Goal: Download file/media

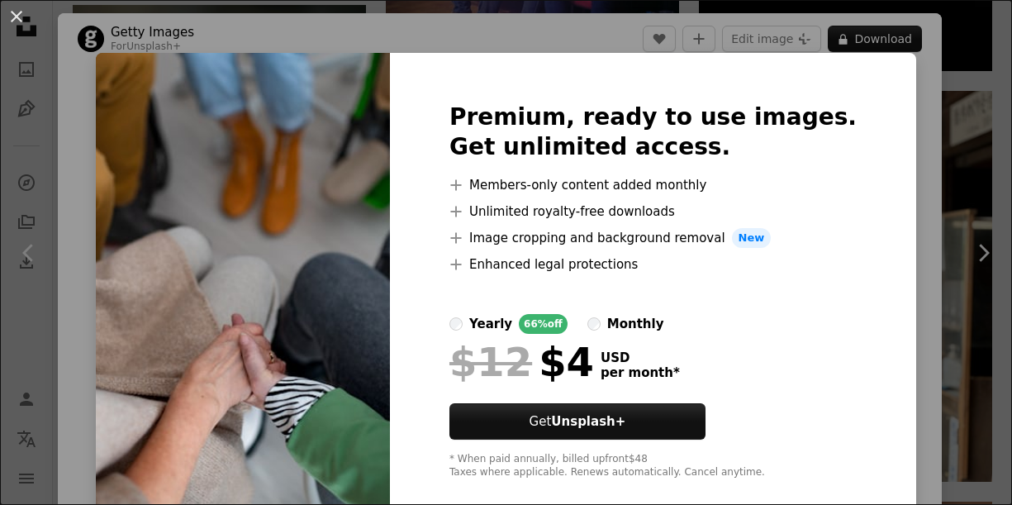
scroll to position [83, 0]
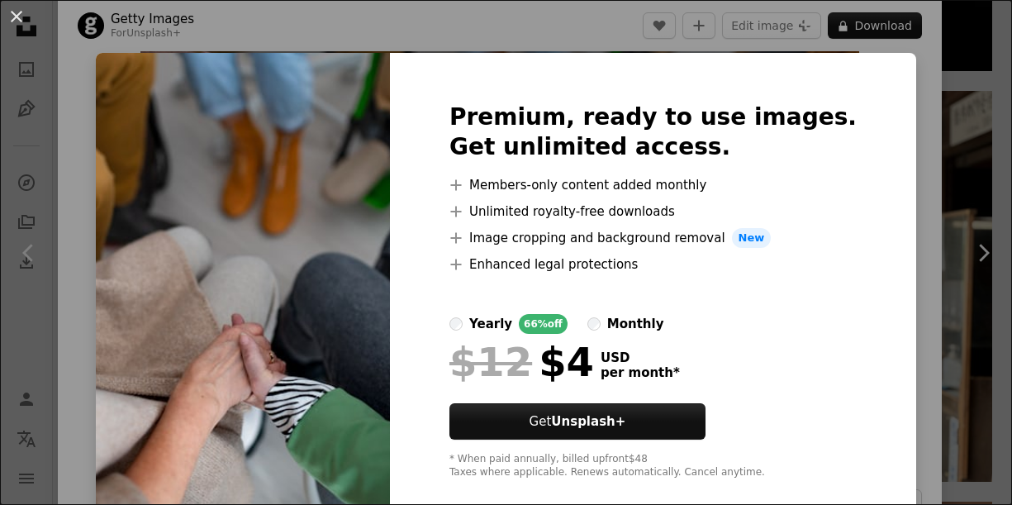
click at [443, 36] on div "An X shape Premium, ready to use images. Get unlimited access. A plus sign Memb…" at bounding box center [506, 252] width 1012 height 505
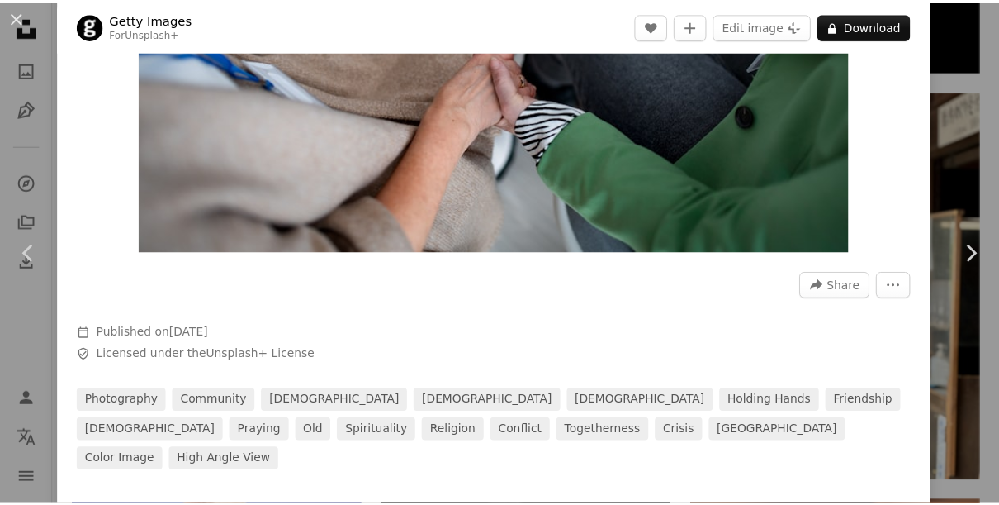
scroll to position [330, 0]
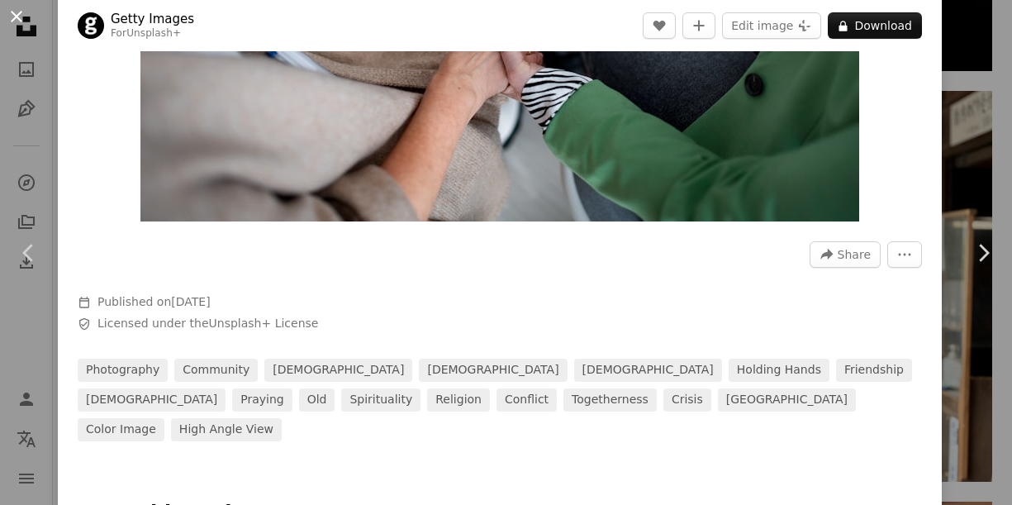
click at [23, 15] on button "An X shape" at bounding box center [17, 17] width 20 height 20
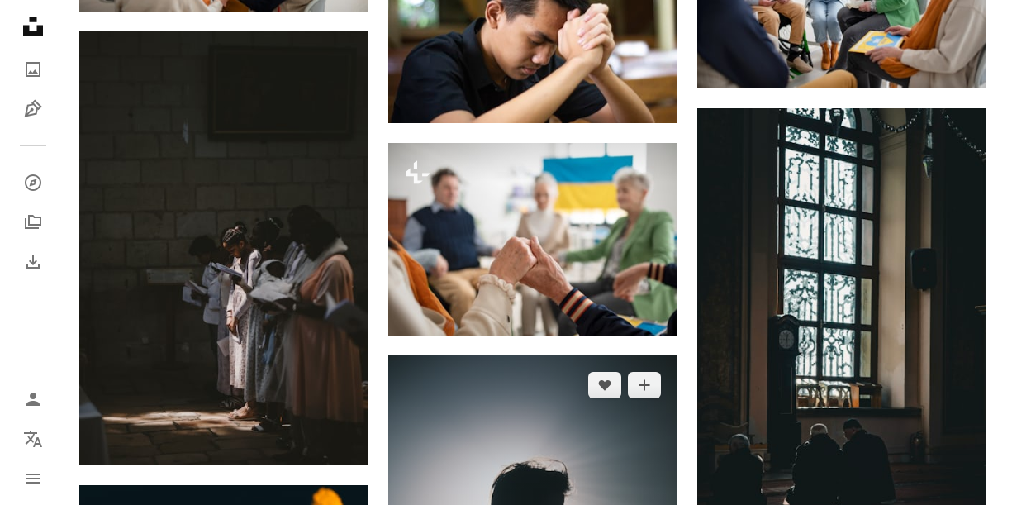
scroll to position [14157, 0]
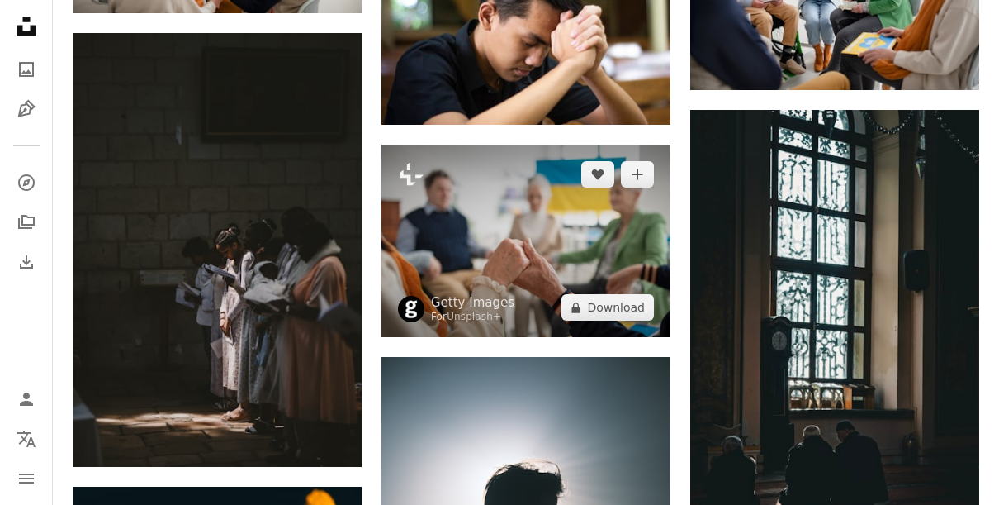
click at [610, 226] on img at bounding box center [526, 241] width 289 height 193
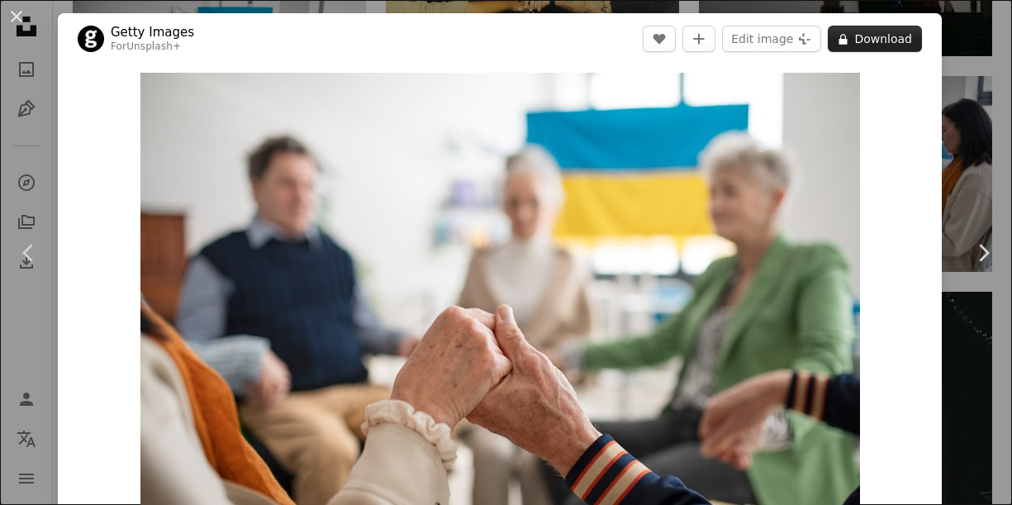
click at [871, 43] on button "A lock Download" at bounding box center [875, 39] width 94 height 26
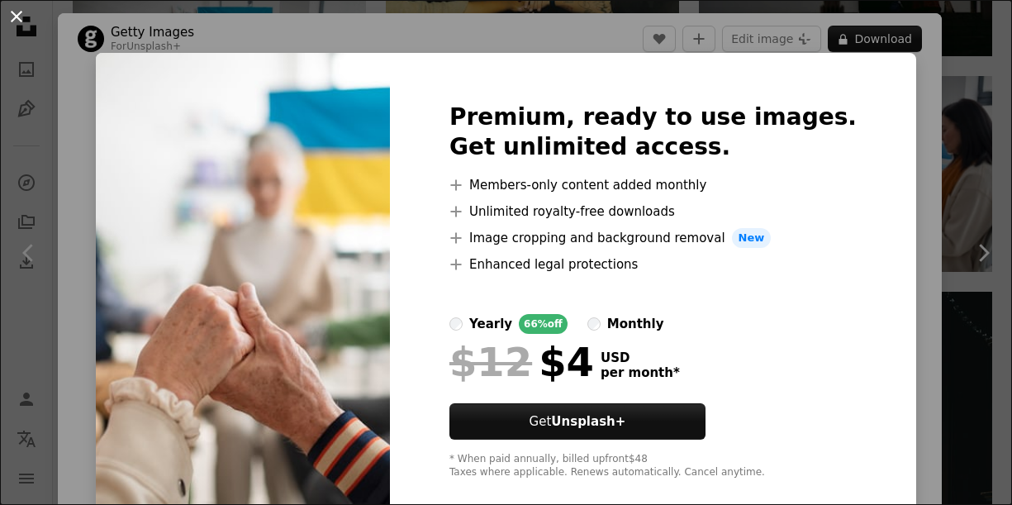
click at [22, 25] on button "An X shape" at bounding box center [17, 17] width 20 height 20
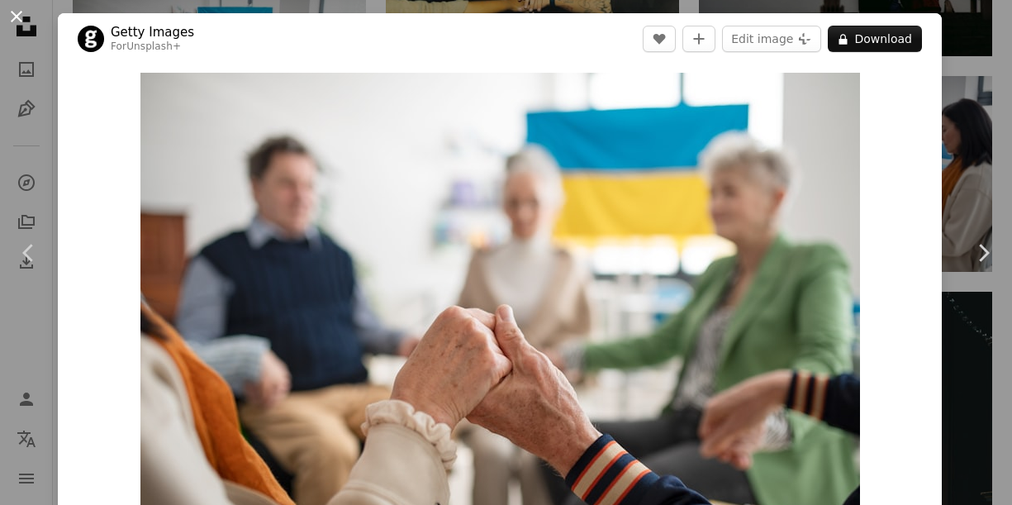
click at [16, 25] on button "An X shape" at bounding box center [17, 17] width 20 height 20
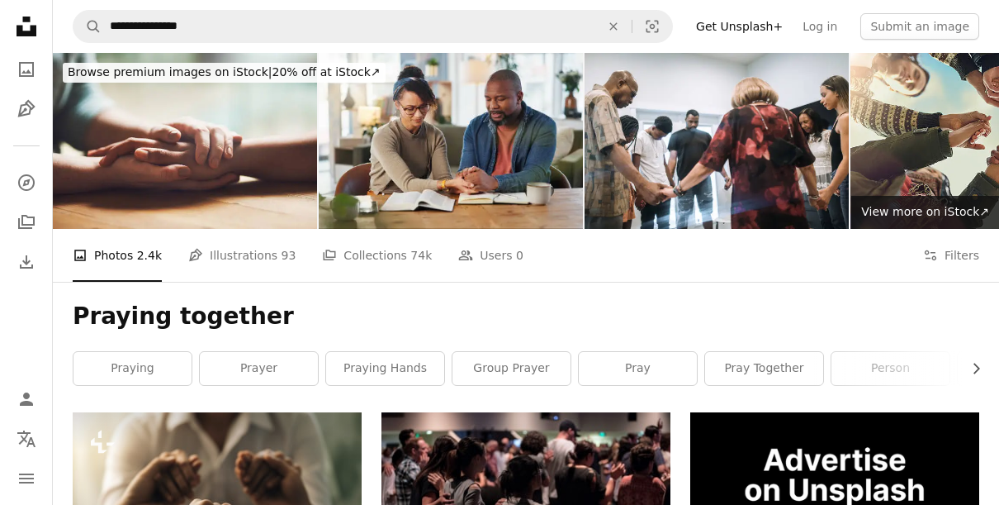
scroll to position [83, 0]
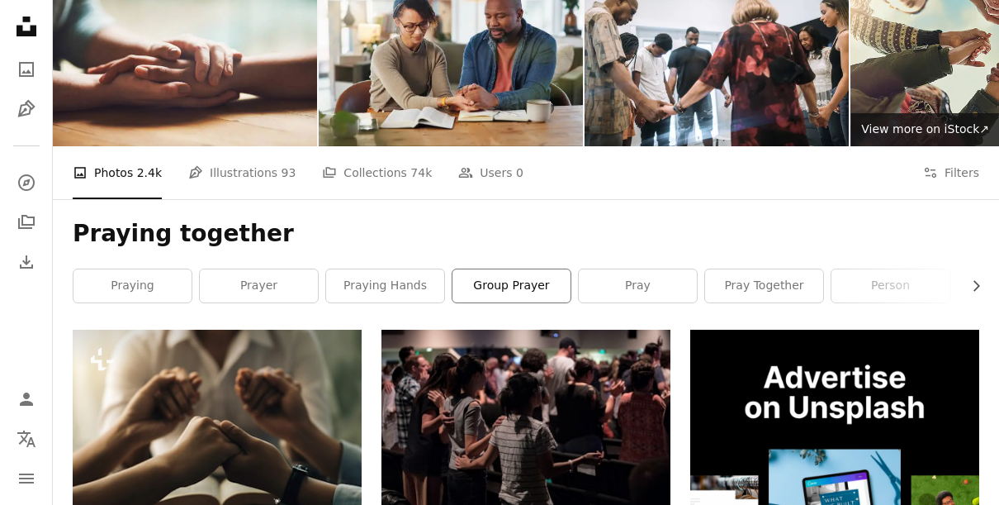
click at [537, 286] on link "group prayer" at bounding box center [512, 285] width 118 height 33
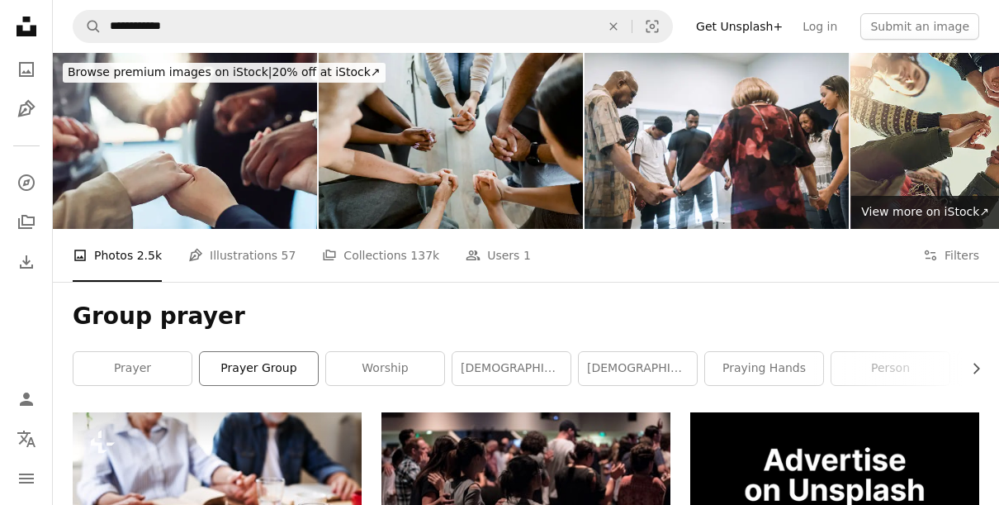
click at [273, 370] on link "prayer group" at bounding box center [259, 368] width 118 height 33
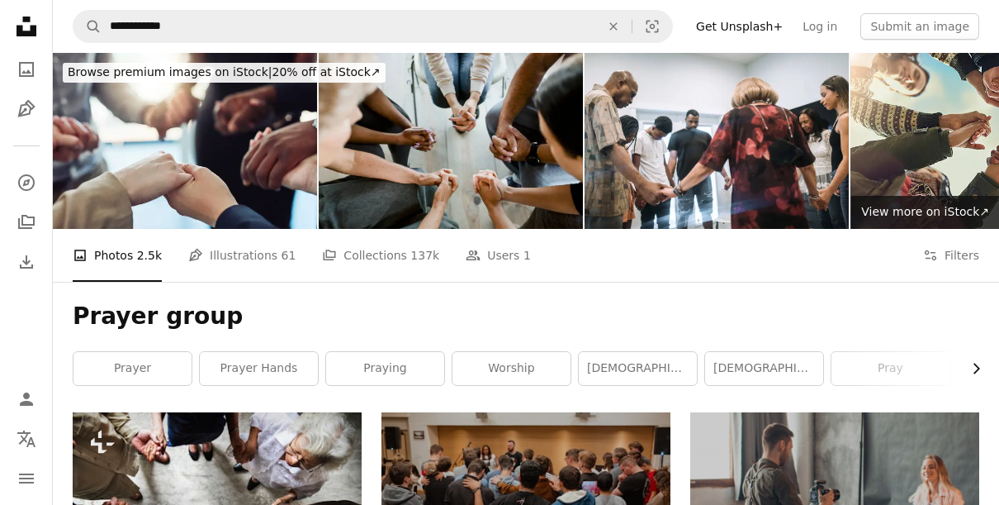
click at [973, 366] on icon "Chevron right" at bounding box center [976, 368] width 17 height 17
click at [975, 368] on icon "Chevron right" at bounding box center [976, 368] width 17 height 17
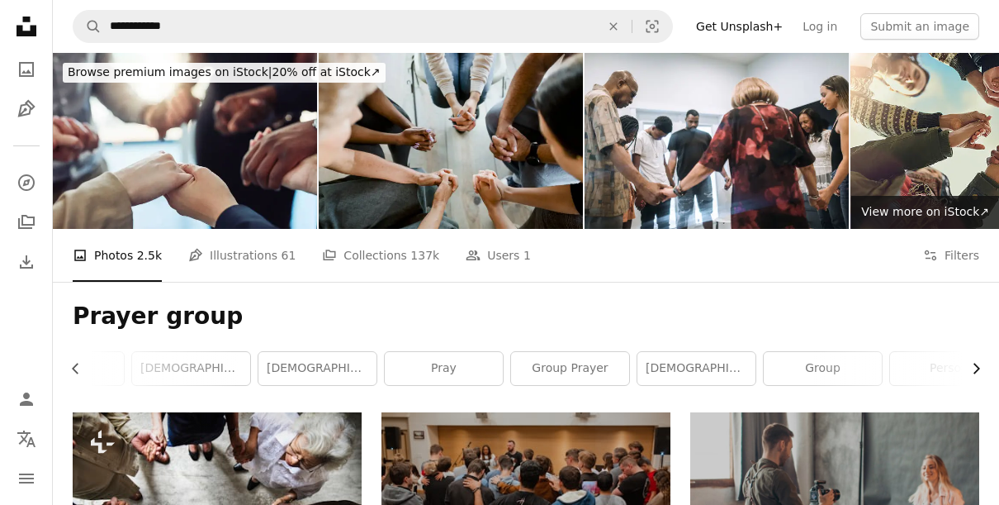
scroll to position [0, 496]
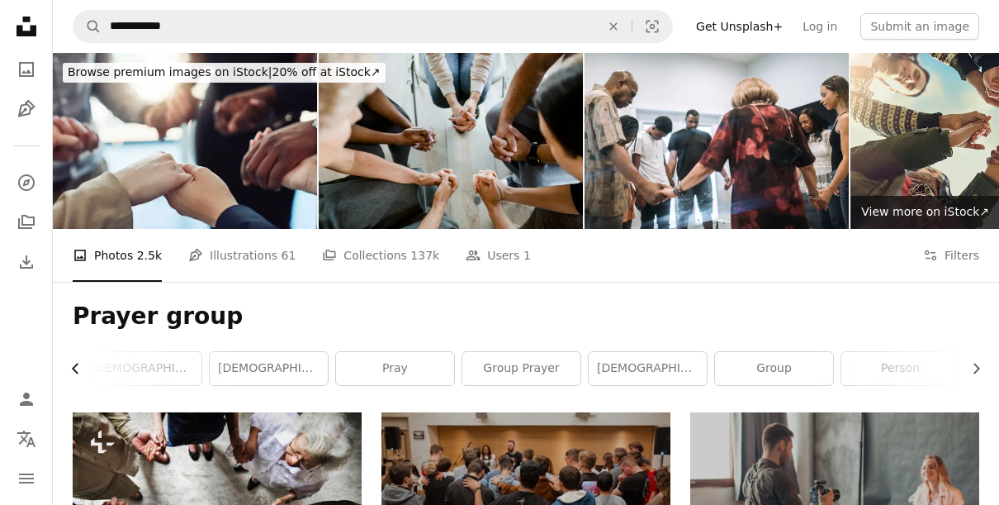
click at [74, 369] on icon "button" at bounding box center [75, 368] width 7 height 11
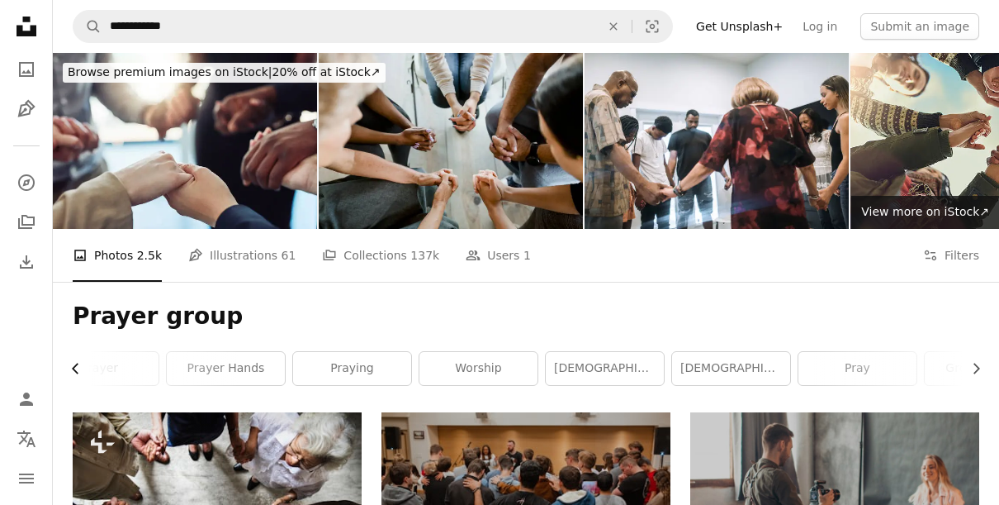
scroll to position [0, 0]
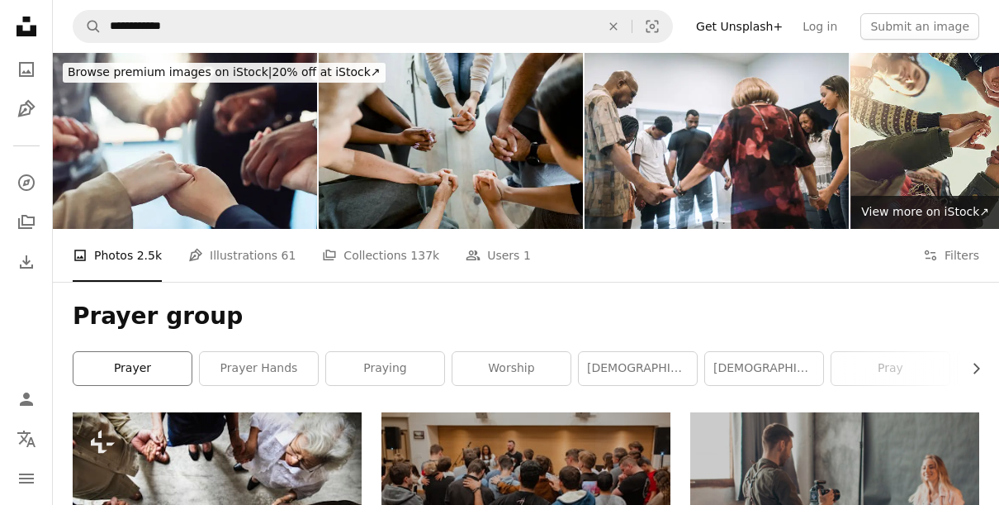
click at [145, 373] on link "prayer" at bounding box center [133, 368] width 118 height 33
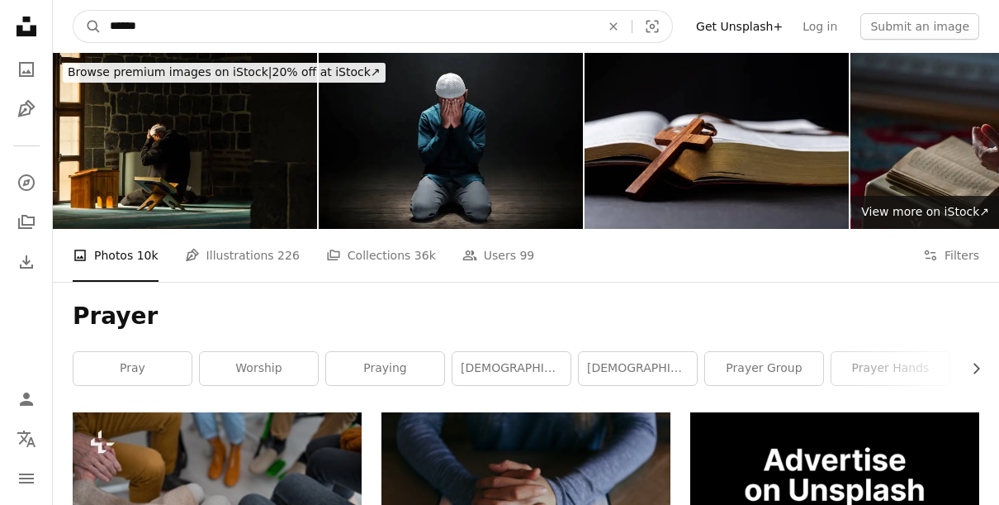
click at [173, 25] on input "******" at bounding box center [349, 26] width 494 height 31
type input "**********"
click at [74, 11] on button "A magnifying glass" at bounding box center [88, 26] width 28 height 31
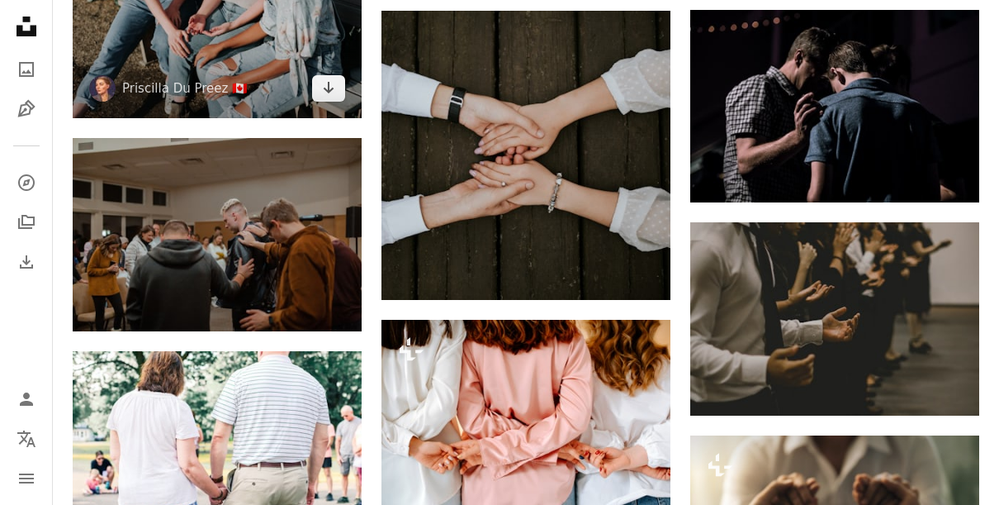
scroll to position [1321, 0]
